Goal: Task Accomplishment & Management: Use online tool/utility

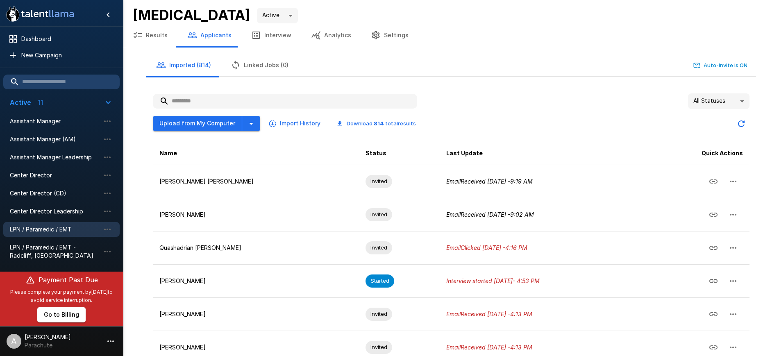
click at [46, 231] on span "LPN / Paramedic / EMT" at bounding box center [55, 229] width 90 height 8
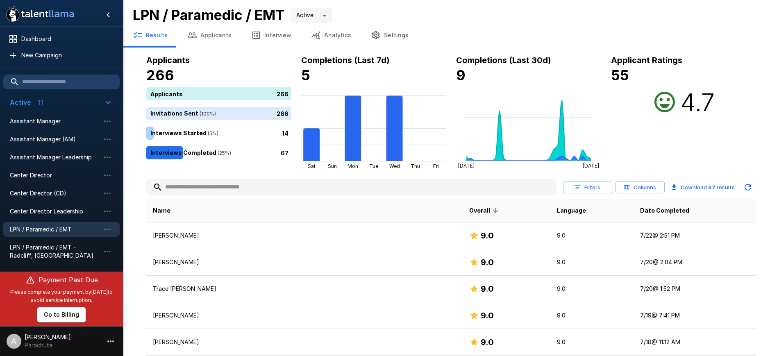
click at [650, 210] on th "Date Completed" at bounding box center [694, 211] width 122 height 24
click at [640, 206] on span "Date Completed" at bounding box center [664, 211] width 49 height 10
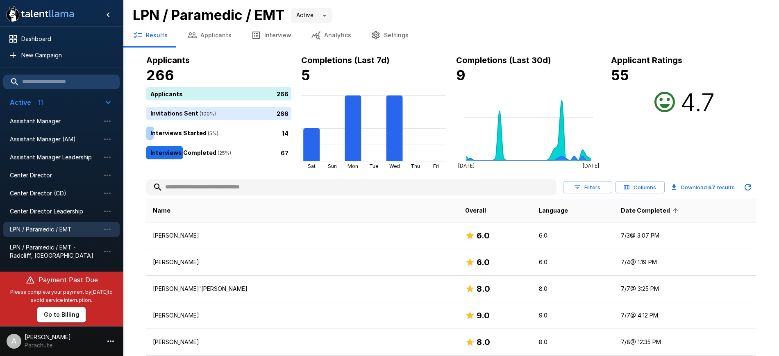
click at [632, 209] on th "Date Completed" at bounding box center [684, 211] width 141 height 24
click at [621, 209] on span "Date Completed" at bounding box center [651, 211] width 60 height 10
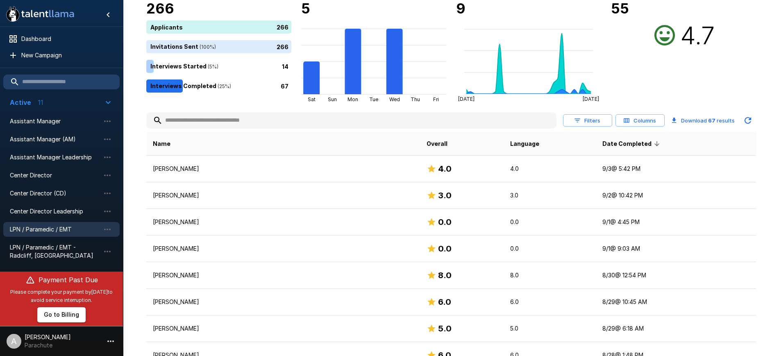
scroll to position [51, 0]
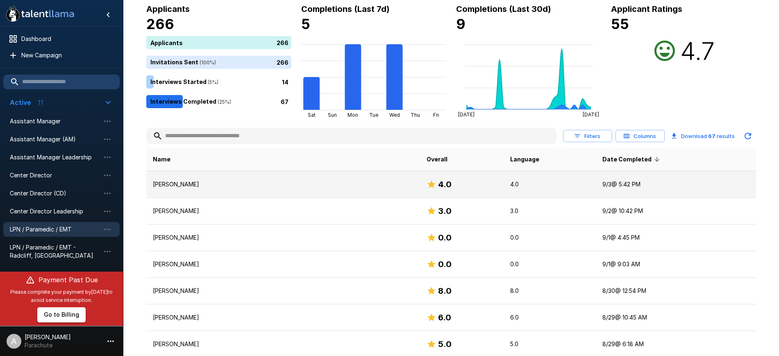
click at [182, 180] on p "[PERSON_NAME]" at bounding box center [283, 184] width 261 height 8
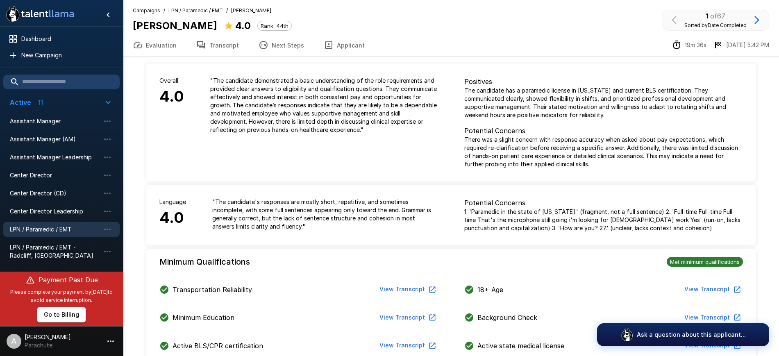
drag, startPoint x: 215, startPoint y: 40, endPoint x: 224, endPoint y: 46, distance: 10.5
click at [215, 39] on button "Transcript" at bounding box center [217, 45] width 62 height 23
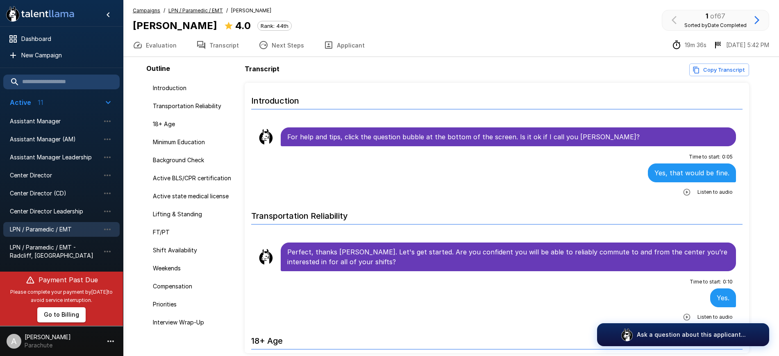
click at [682, 193] on icon "button" at bounding box center [686, 192] width 8 height 8
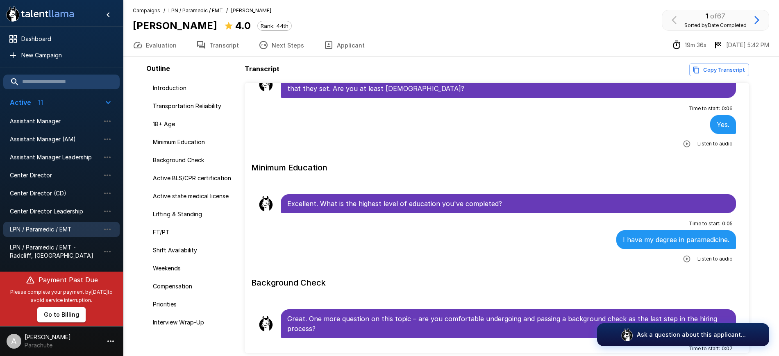
scroll to position [358, 0]
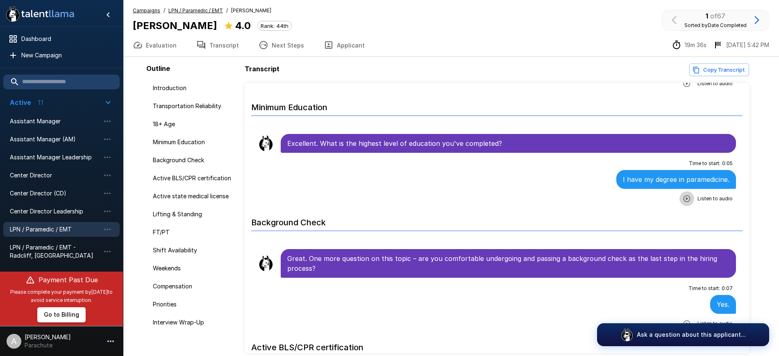
click at [682, 200] on icon "button" at bounding box center [686, 199] width 8 height 8
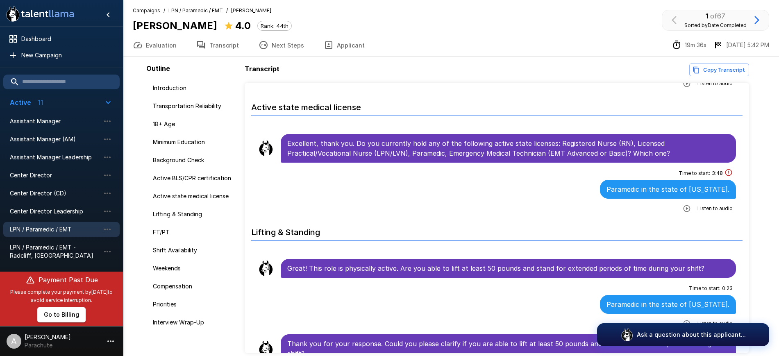
scroll to position [768, 0]
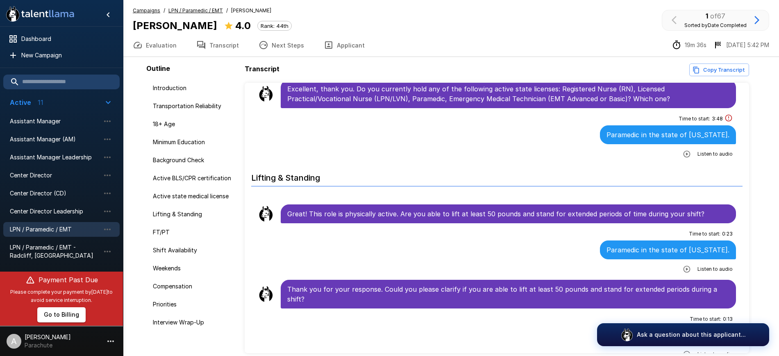
click at [682, 156] on icon "button" at bounding box center [686, 154] width 8 height 8
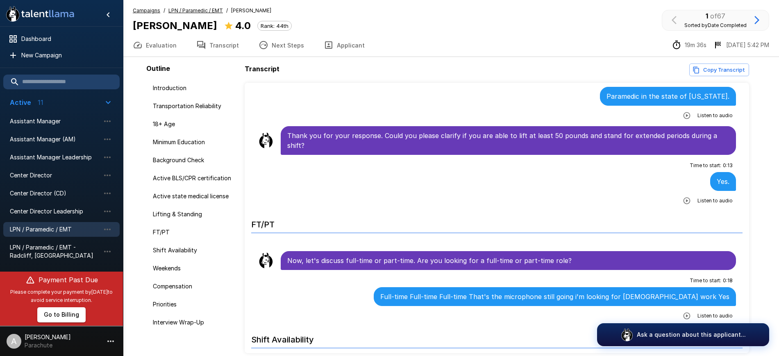
scroll to position [1024, 0]
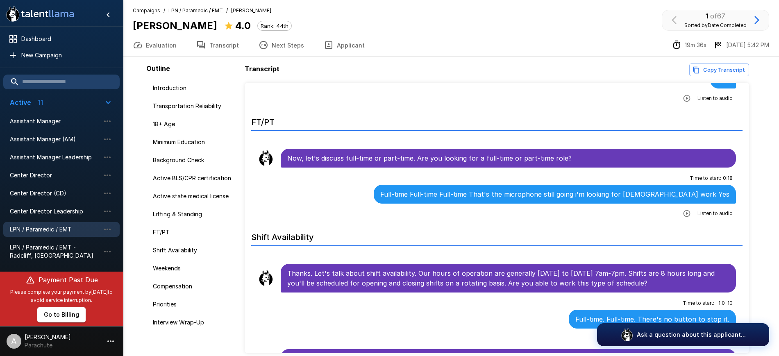
click at [683, 216] on icon "button" at bounding box center [686, 213] width 7 height 7
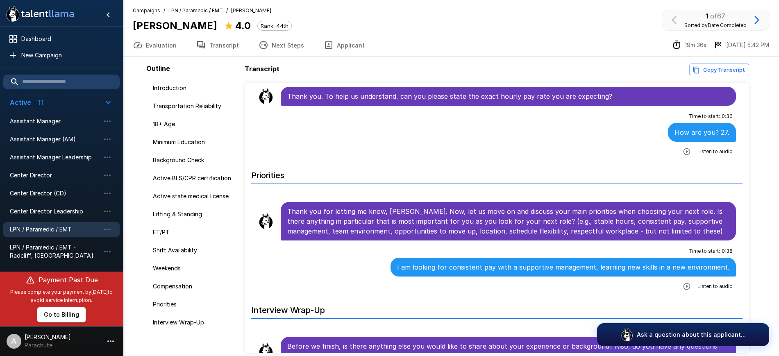
scroll to position [1690, 0]
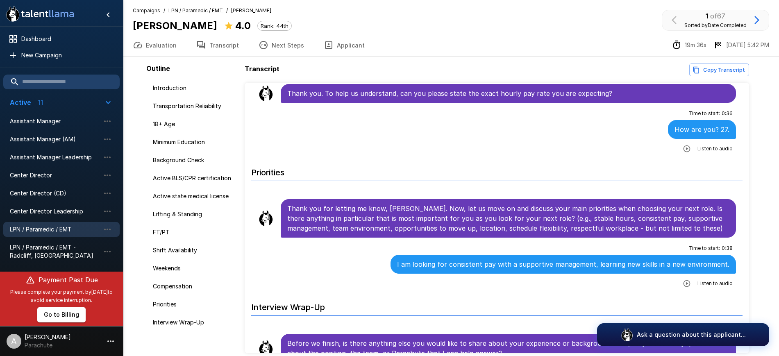
click at [682, 149] on icon "button" at bounding box center [686, 149] width 8 height 8
